Goal: Obtain resource: Download file/media

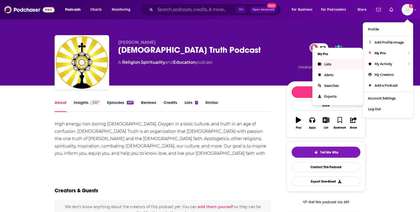
click at [334, 62] on link "Lists" at bounding box center [337, 64] width 50 height 11
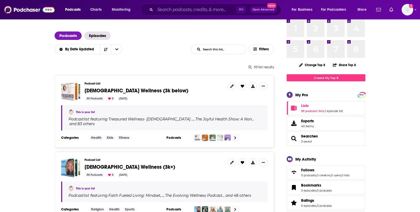
scroll to position [25, 0]
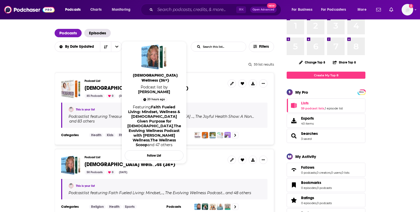
click at [130, 161] on span "[DEMOGRAPHIC_DATA] Wellness (3k+)" at bounding box center [130, 164] width 91 height 7
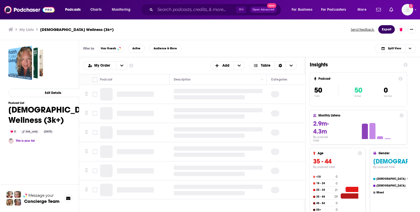
click at [380, 30] on button "Export" at bounding box center [386, 29] width 17 height 8
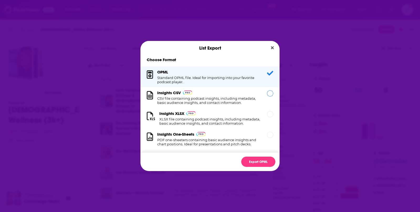
click at [244, 102] on h1 "CSV file containing podcast insights, including metadata, basic audience insigh…" at bounding box center [208, 100] width 103 height 8
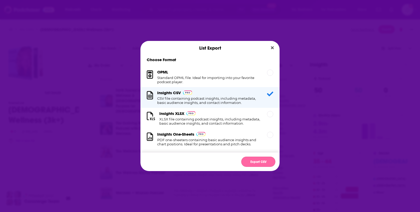
click at [263, 160] on button "Export CSV" at bounding box center [258, 162] width 34 height 10
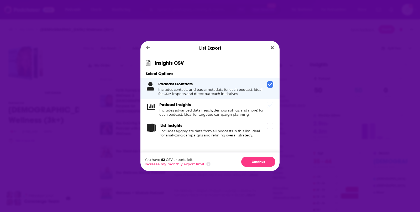
click at [249, 107] on div "Podcast Insights Includes advanced data (reach, demographics, and more) for eac…" at bounding box center [212, 109] width 106 height 14
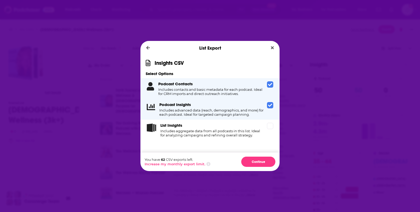
click at [270, 84] on icon "Dialog" at bounding box center [270, 84] width 4 height 4
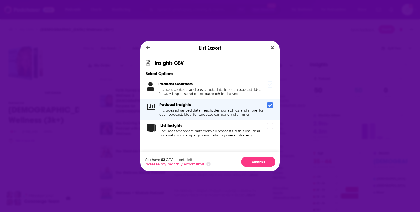
click at [265, 87] on div "Podcast Contacts Includes contacts and basic metadata for each podcast. Ideal f…" at bounding box center [209, 88] width 139 height 21
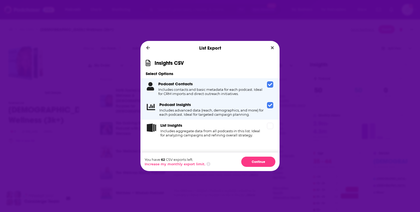
click at [267, 105] on span "Dialog" at bounding box center [270, 105] width 6 height 6
